Goal: Task Accomplishment & Management: Manage account settings

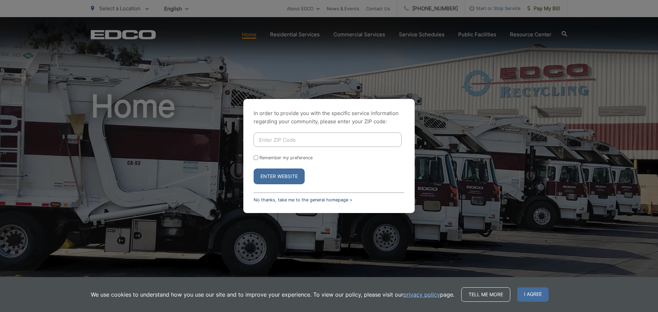
click at [276, 199] on link "No thanks, take me to the general homepage >" at bounding box center [302, 199] width 99 height 5
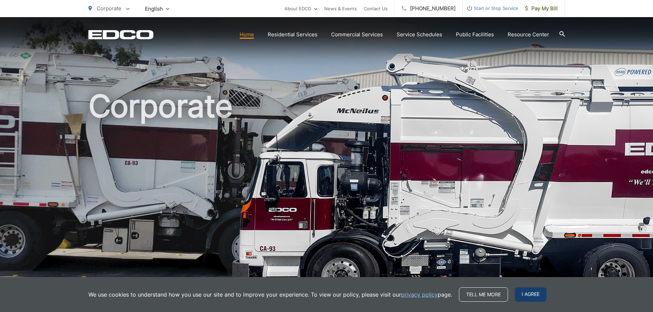
click at [533, 292] on span "I agree" at bounding box center [531, 294] width 32 height 14
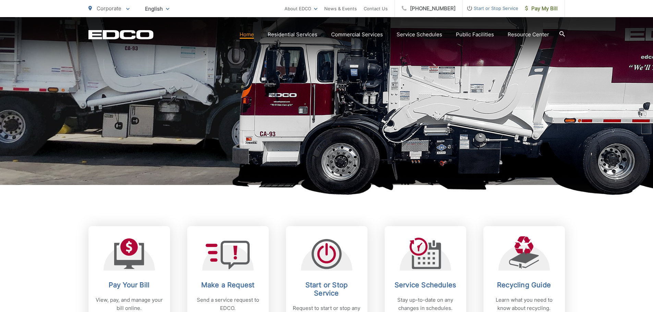
scroll to position [240, 0]
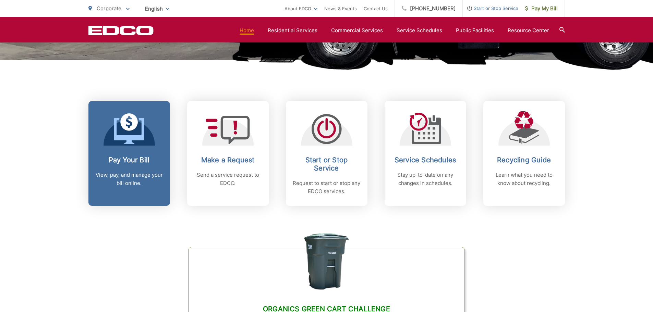
click at [122, 171] on p "View, pay, and manage your bill online." at bounding box center [129, 179] width 68 height 16
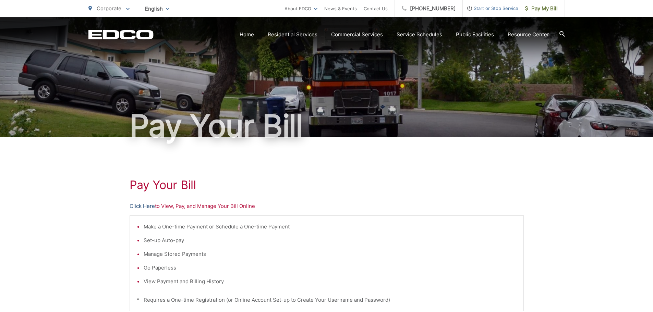
click at [149, 206] on link "Click Here" at bounding box center [141, 206] width 25 height 8
